Goal: Task Accomplishment & Management: Use online tool/utility

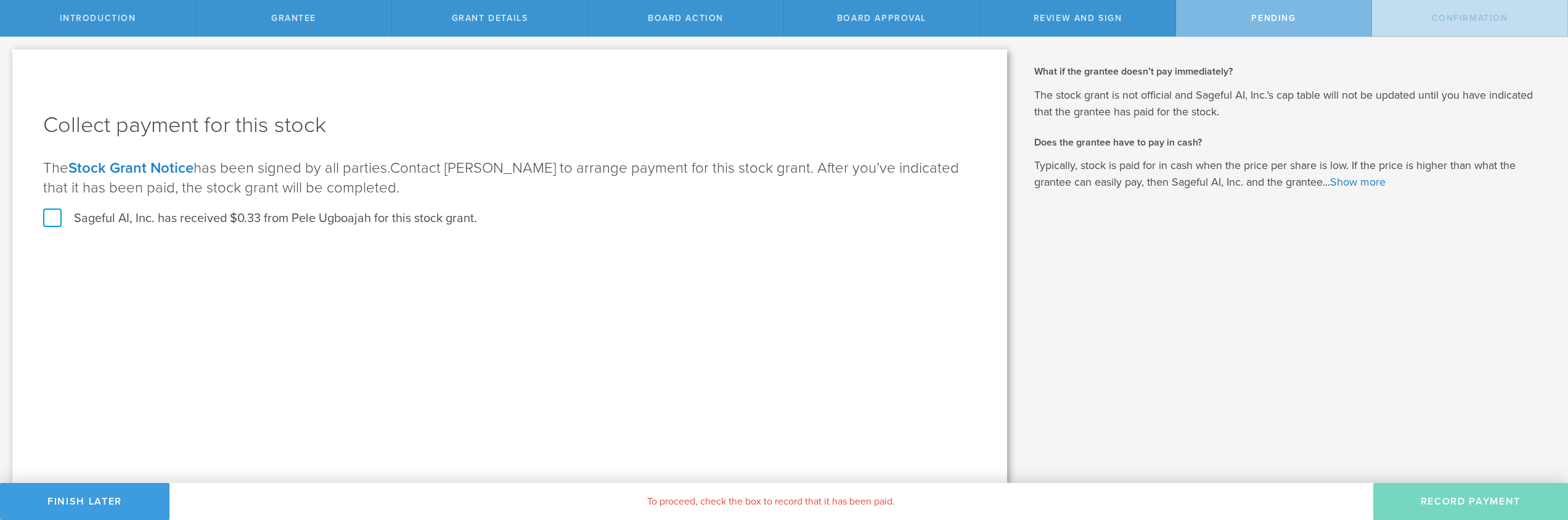
click at [62, 215] on label "Sageful AI, Inc. has received $0.33 from Pele Ugboajah for this stock grant." at bounding box center [260, 219] width 434 height 16
click at [0, 0] on input "Sageful AI, Inc. has received $0.33 from Pele Ugboajah for this stock grant." at bounding box center [0, 0] width 0 height 0
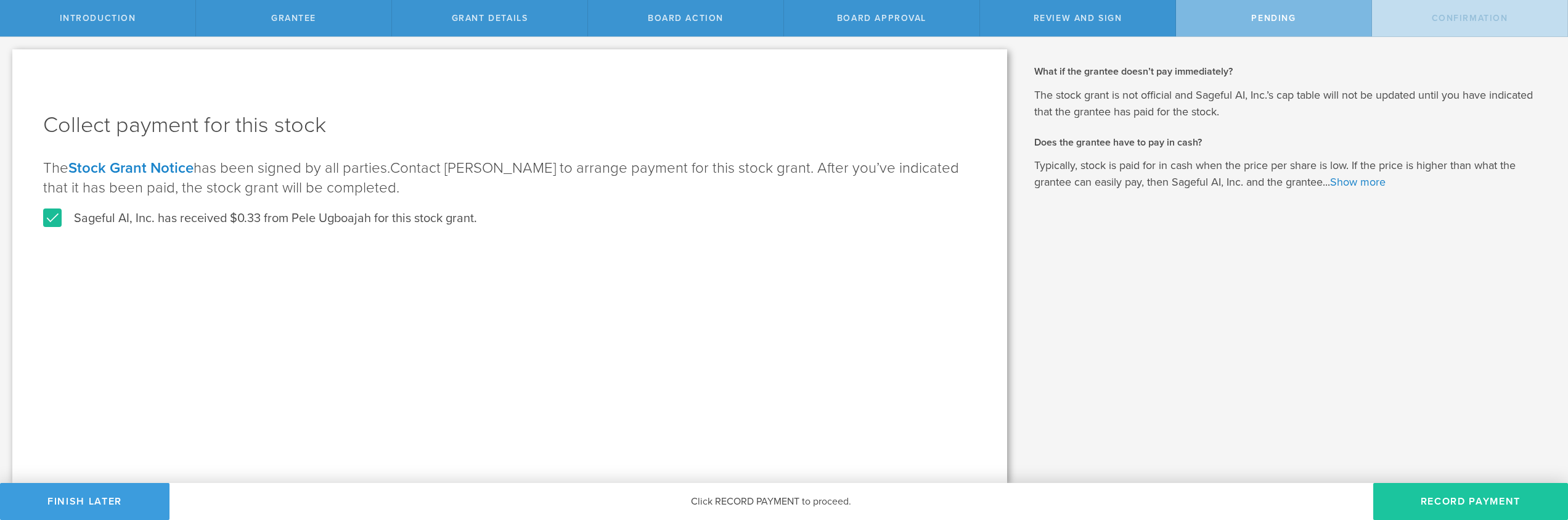
click at [1422, 497] on button "Record Payment" at bounding box center [1471, 502] width 195 height 37
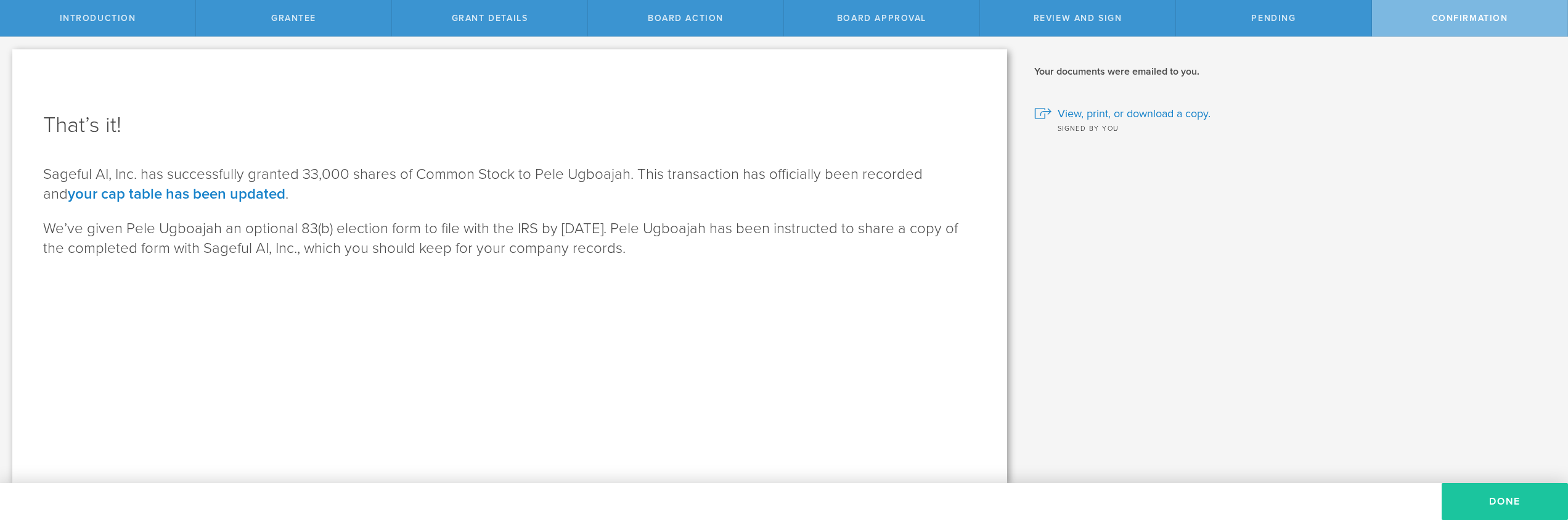
click at [1498, 511] on button "Done" at bounding box center [1505, 502] width 126 height 37
